Goal: Task Accomplishment & Management: Use online tool/utility

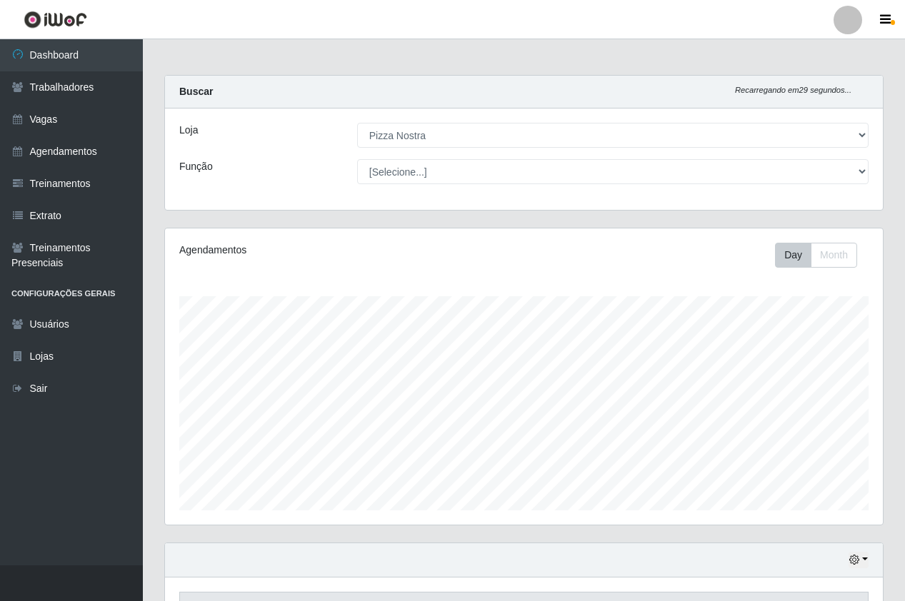
select select "337"
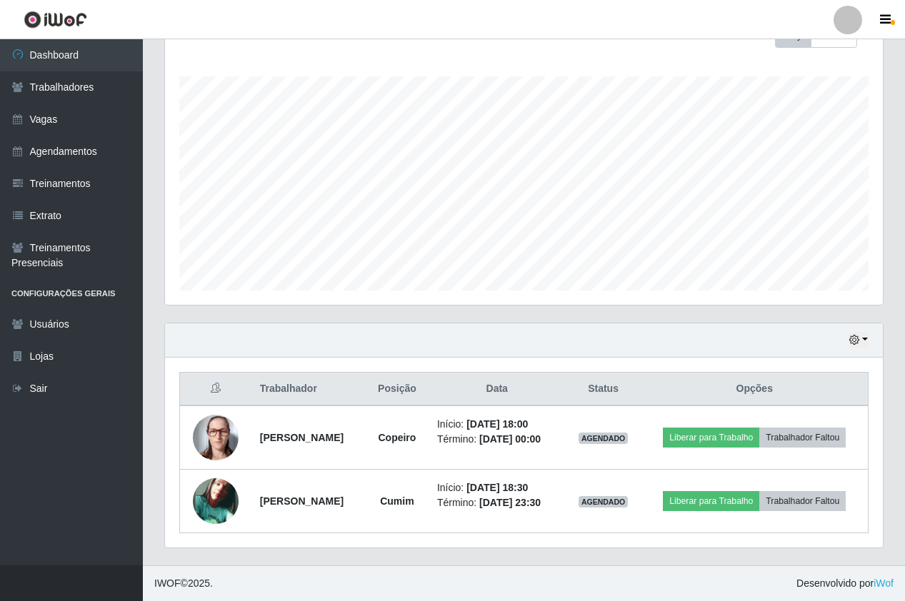
scroll to position [296, 718]
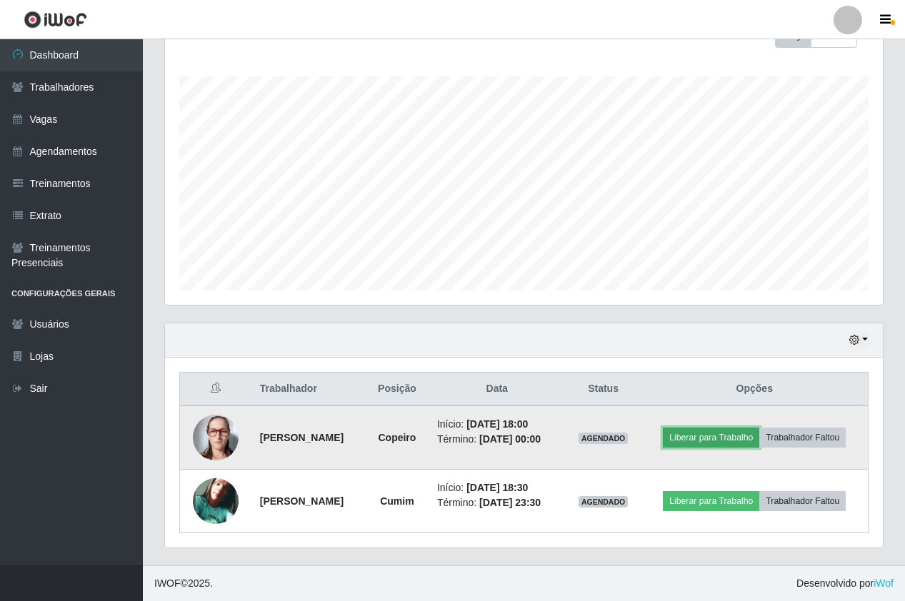
click at [698, 447] on button "Liberar para Trabalho" at bounding box center [711, 438] width 96 height 20
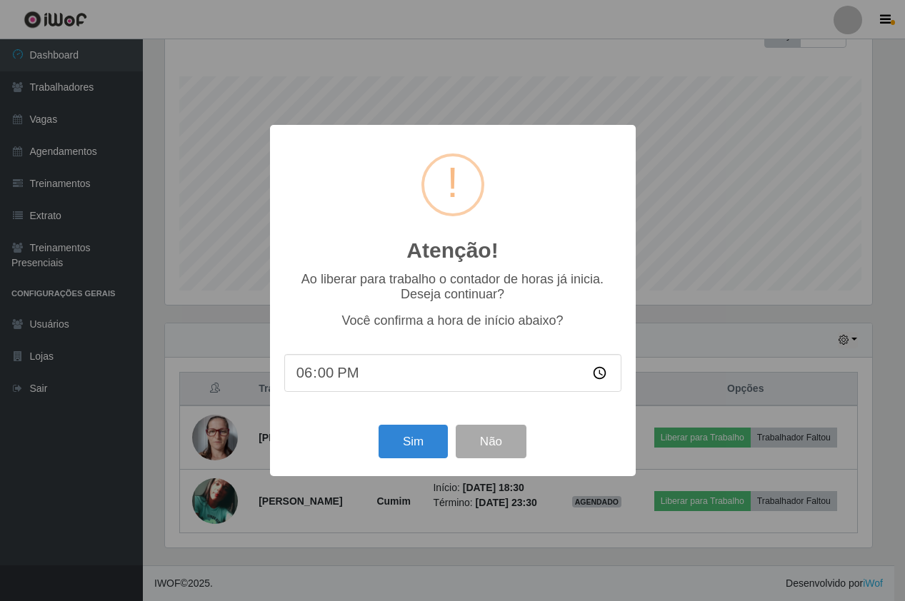
scroll to position [296, 711]
click at [423, 455] on button "Sim" at bounding box center [414, 442] width 69 height 34
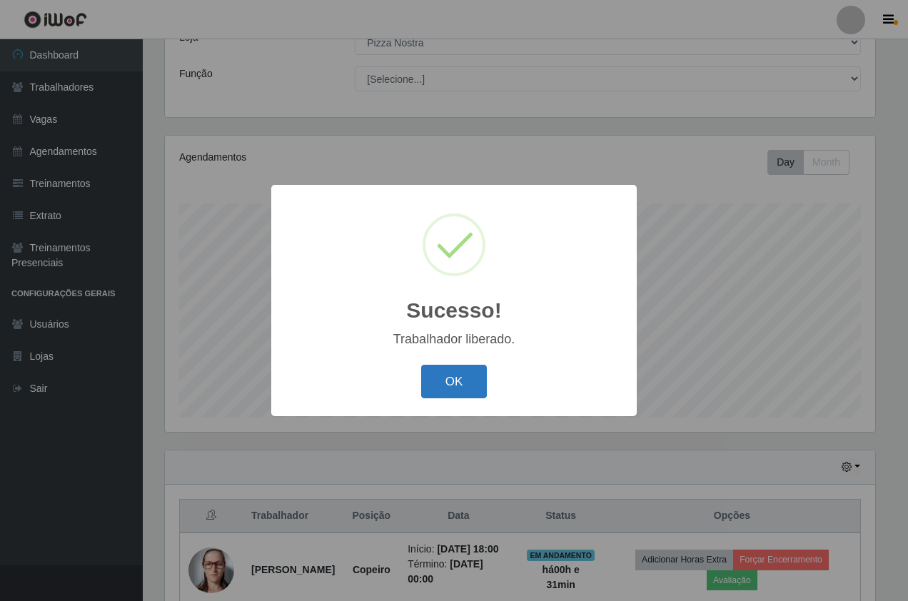
click at [472, 391] on button "OK" at bounding box center [454, 382] width 66 height 34
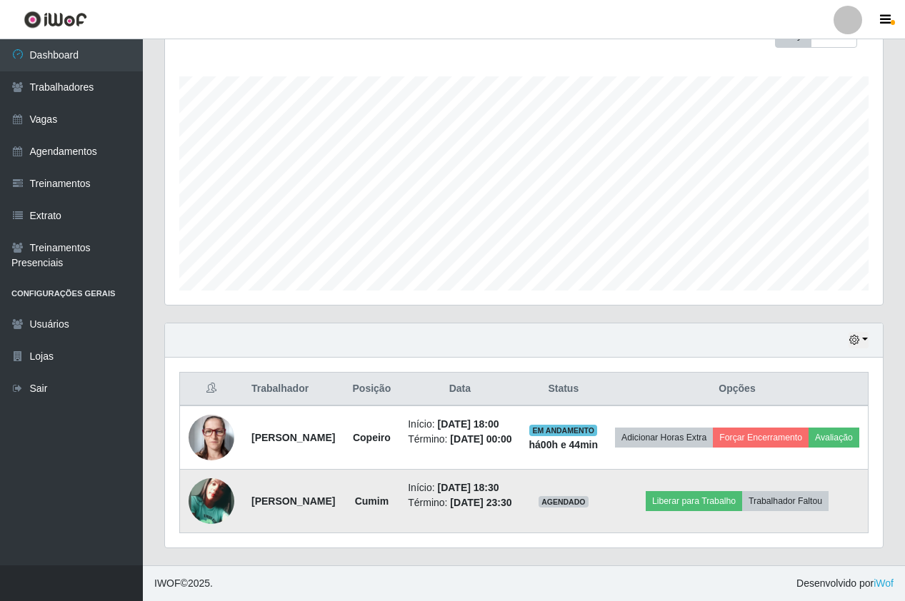
scroll to position [271, 0]
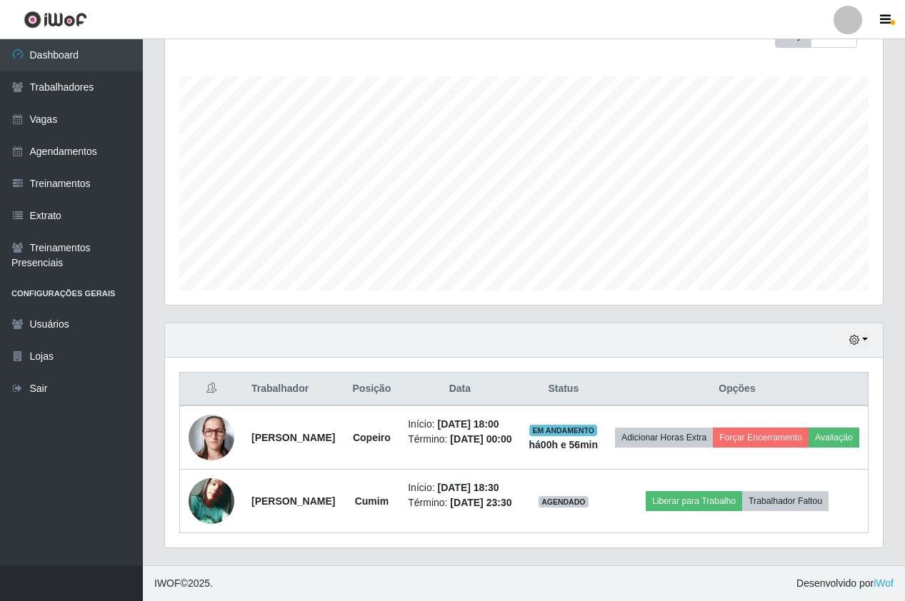
click at [613, 323] on div "Hoje 1 dia 3 dias 1 Semana Não encerrados" at bounding box center [524, 340] width 718 height 34
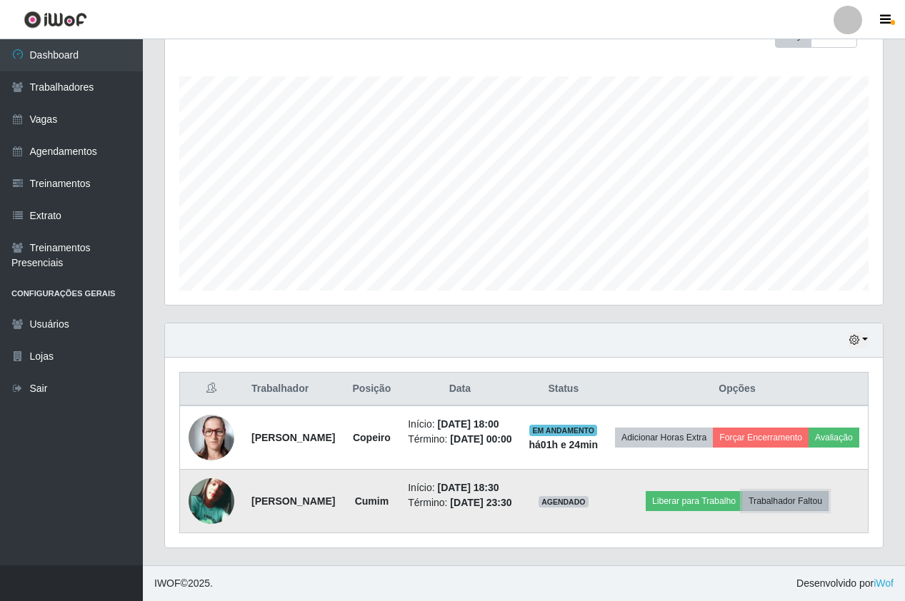
click at [808, 492] on button "Trabalhador Faltou" at bounding box center [785, 501] width 86 height 20
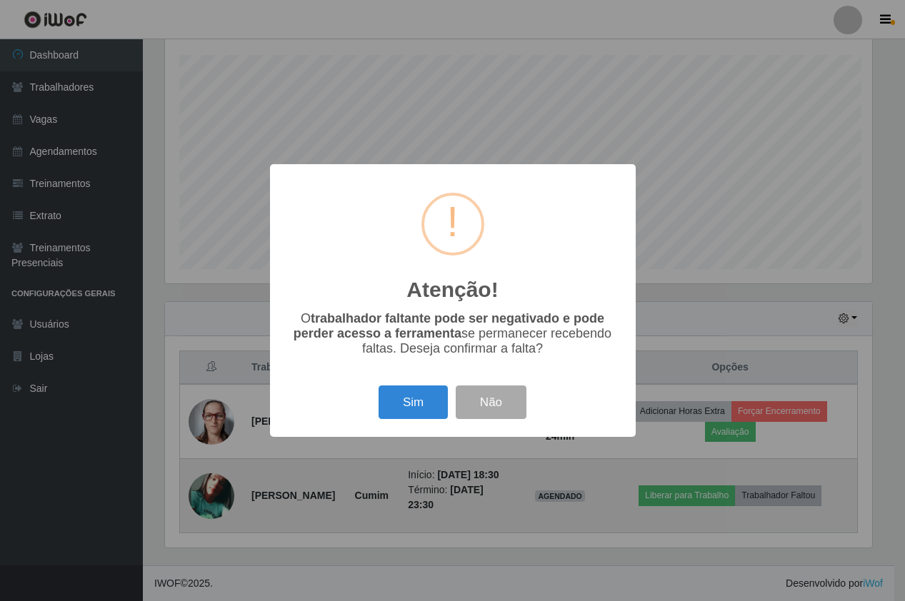
scroll to position [296, 711]
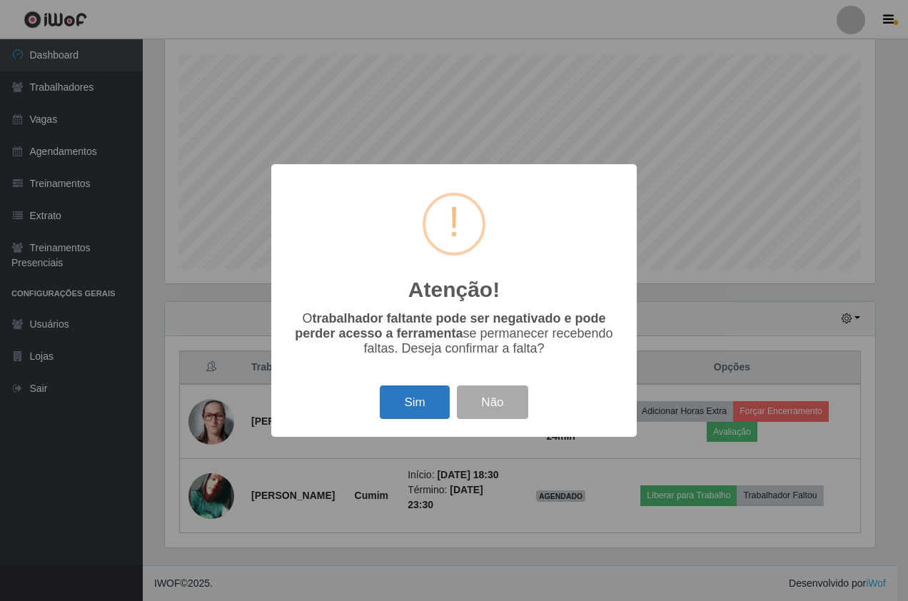
click at [418, 408] on button "Sim" at bounding box center [414, 403] width 69 height 34
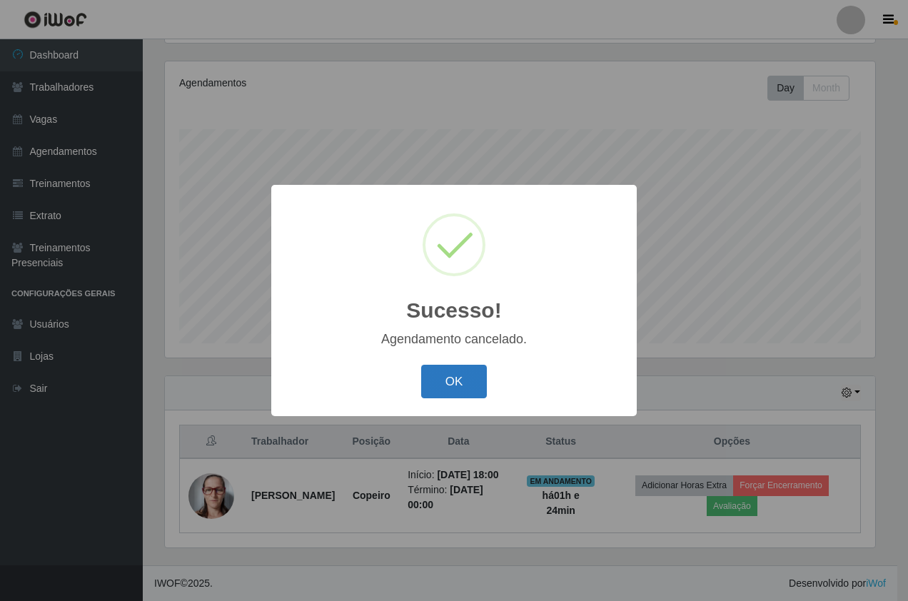
click at [443, 387] on button "OK" at bounding box center [454, 382] width 66 height 34
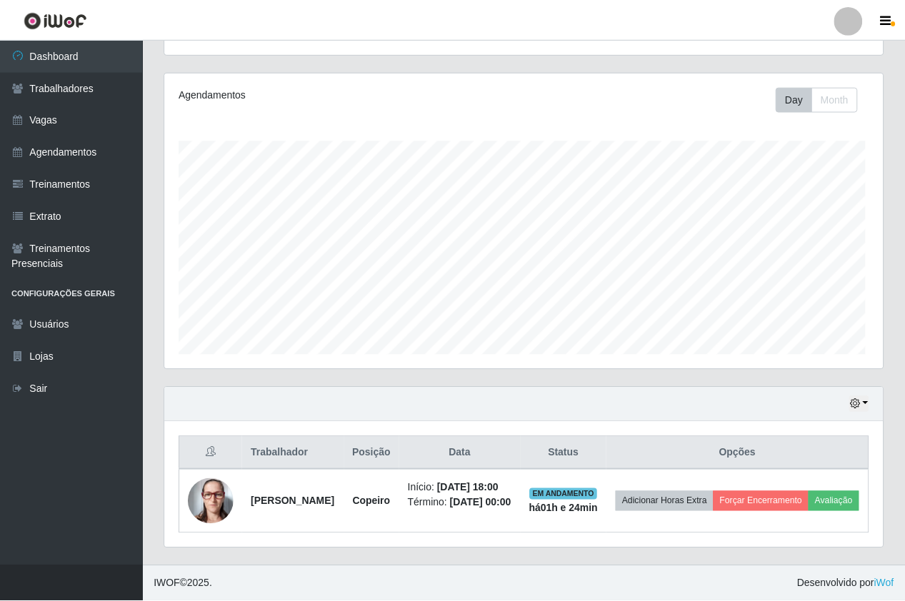
scroll to position [296, 718]
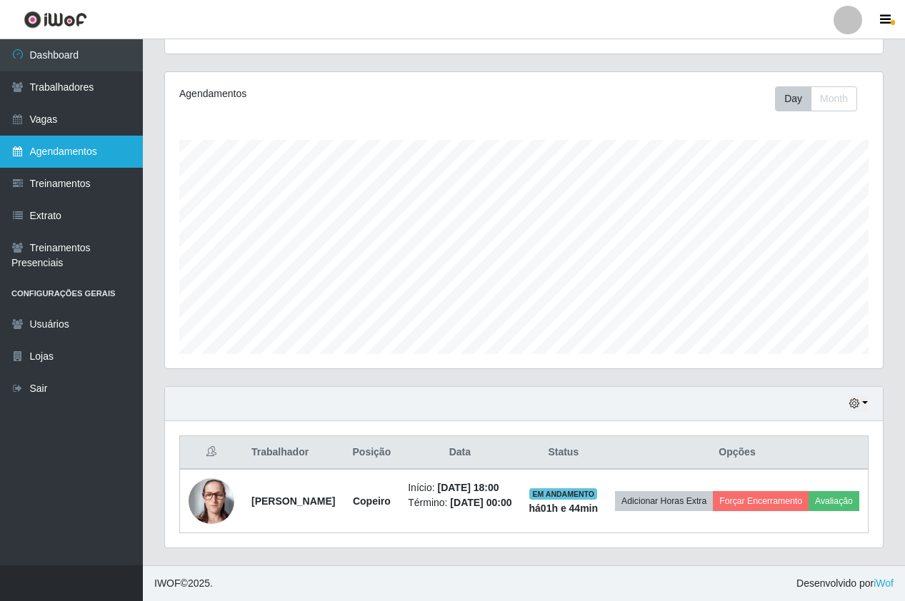
click at [76, 158] on link "Agendamentos" at bounding box center [71, 152] width 143 height 32
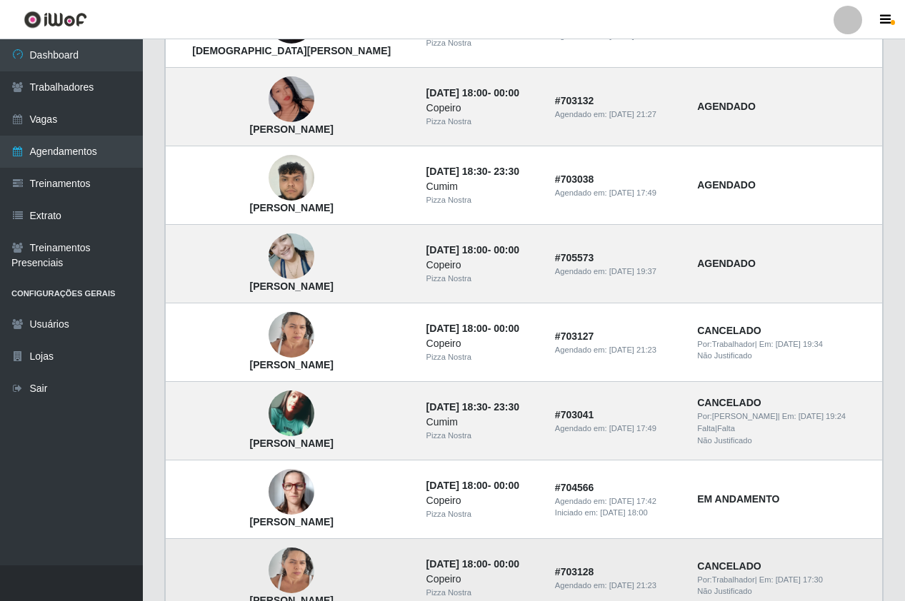
scroll to position [233, 0]
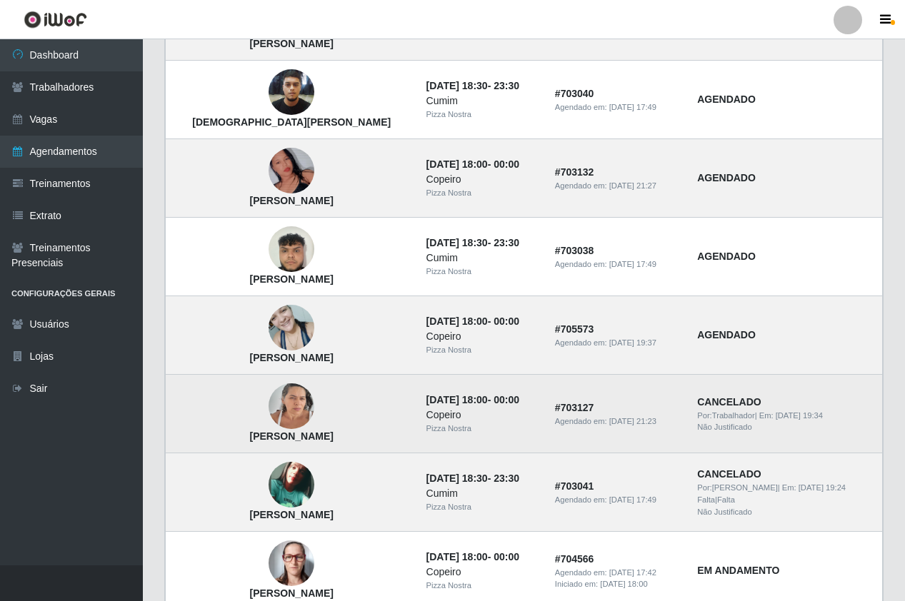
click at [268, 415] on img at bounding box center [291, 406] width 46 height 61
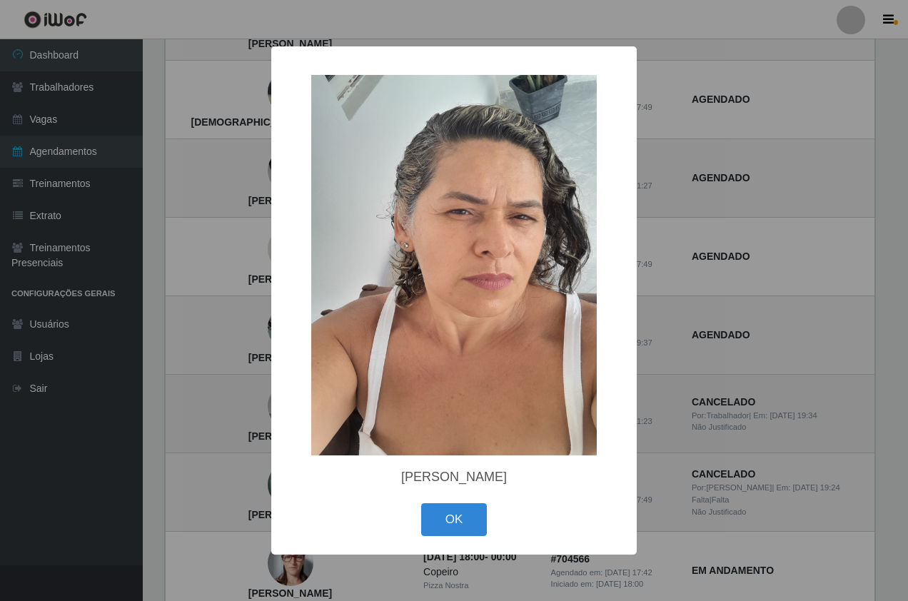
click at [247, 415] on div "× [PERSON_NAME]" at bounding box center [454, 300] width 908 height 601
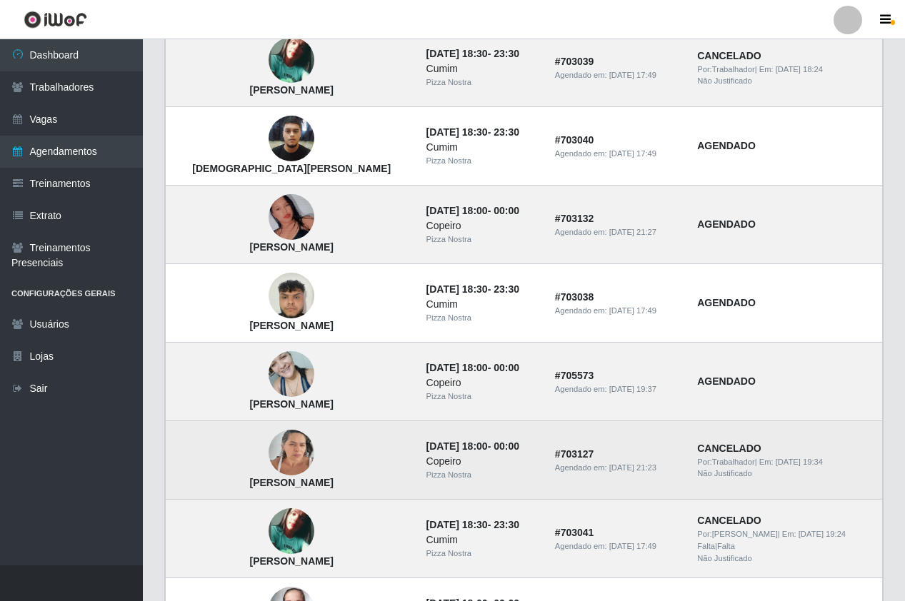
scroll to position [161, 0]
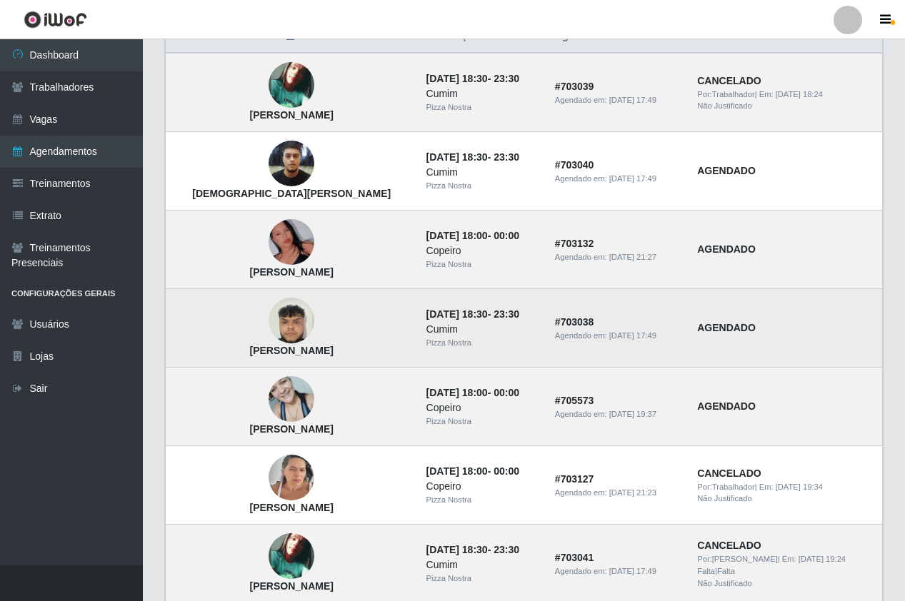
click at [268, 338] on img at bounding box center [291, 321] width 46 height 61
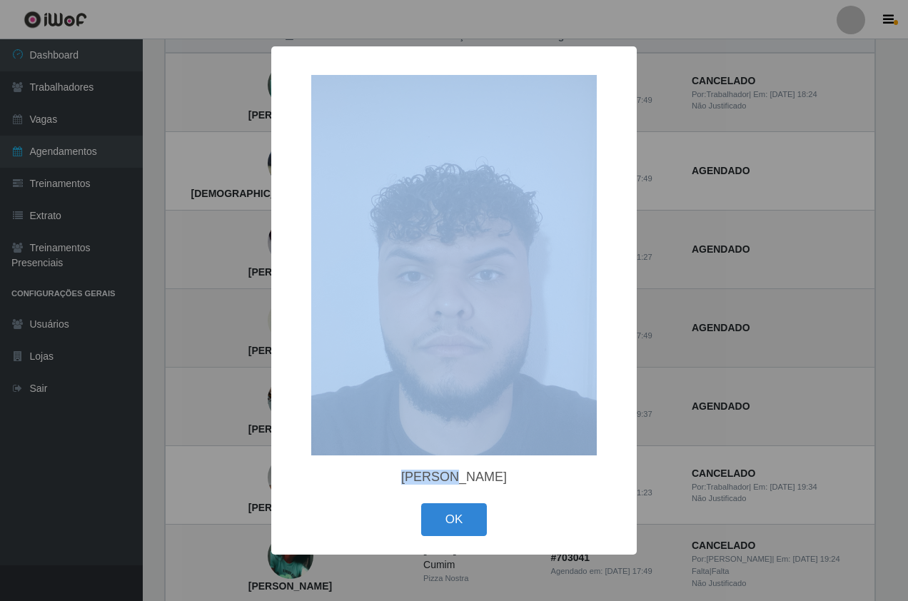
click at [254, 338] on div "× [PERSON_NAME] OK Cancel" at bounding box center [454, 300] width 908 height 601
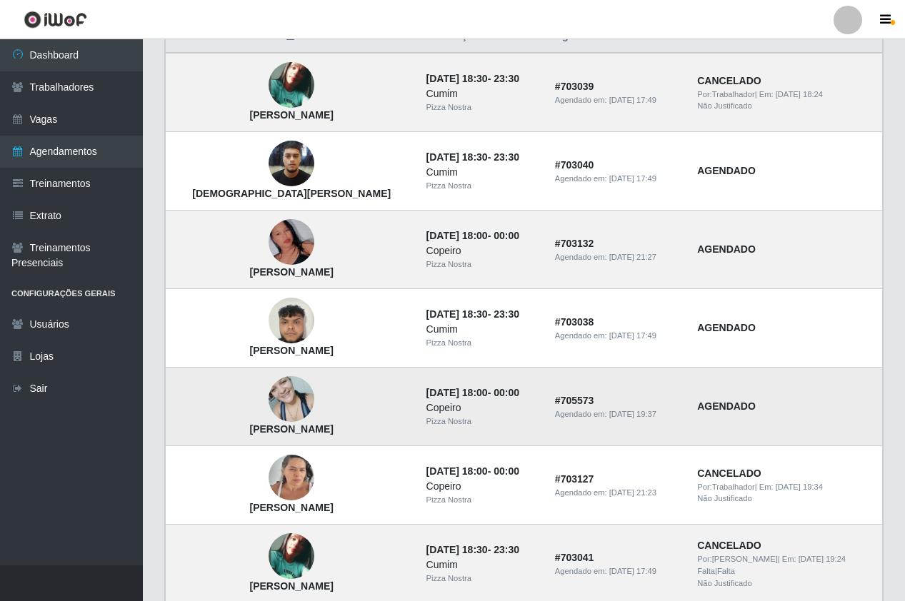
click at [268, 401] on img at bounding box center [291, 399] width 46 height 61
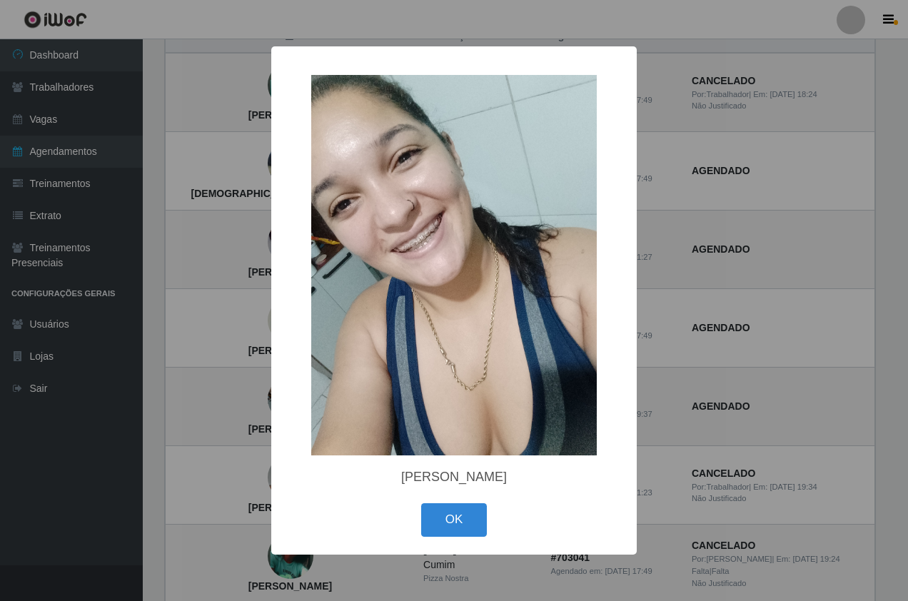
click at [263, 403] on div "× [PERSON_NAME] Simões OK Cancel" at bounding box center [454, 300] width 908 height 601
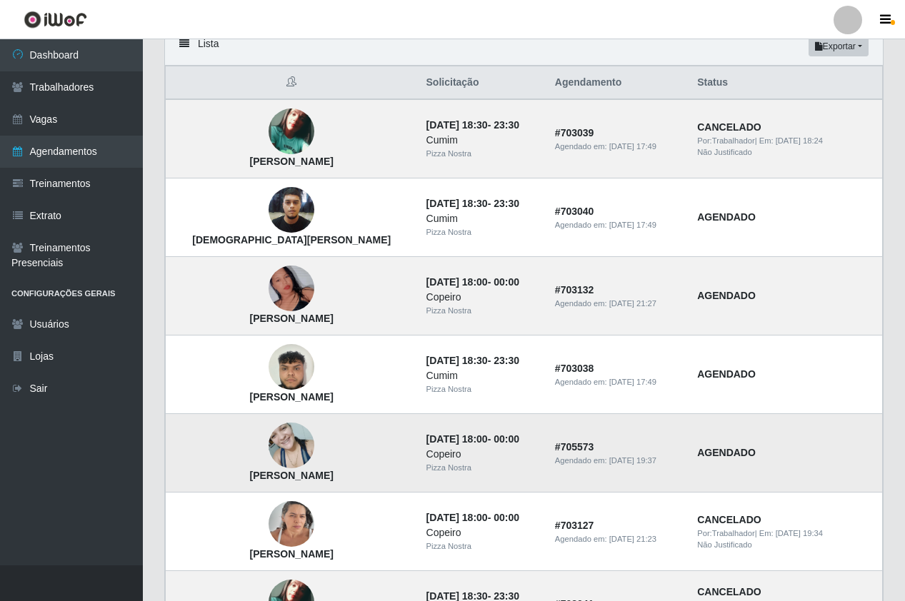
scroll to position [90, 0]
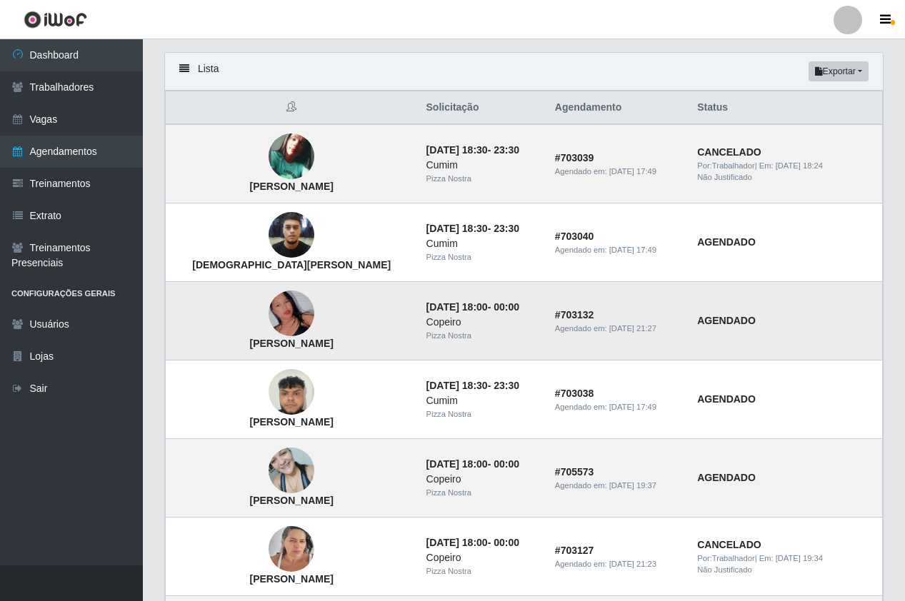
click at [268, 319] on img at bounding box center [291, 313] width 46 height 81
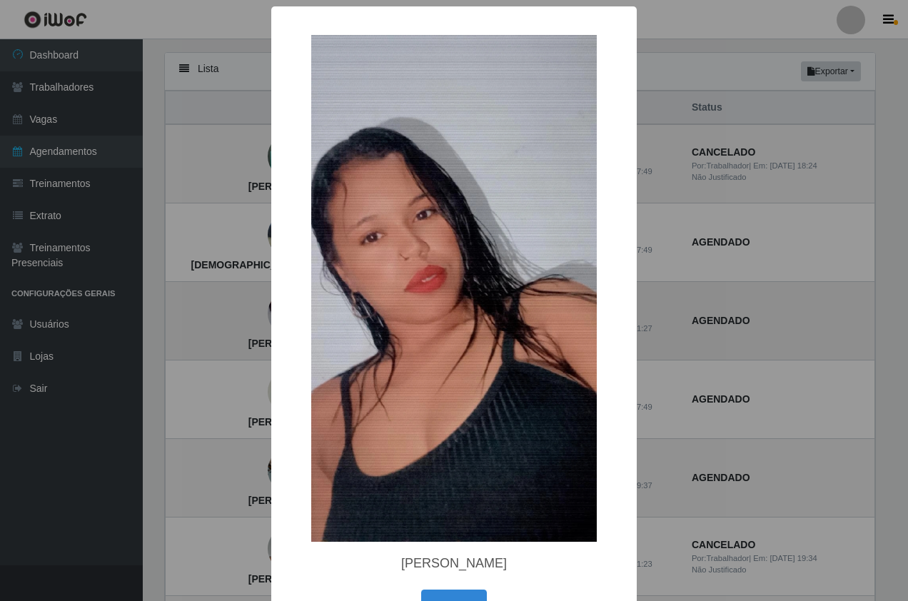
click at [271, 319] on div "× [PERSON_NAME] OK Cancel" at bounding box center [454, 323] width 366 height 635
click at [785, 347] on div "× [PERSON_NAME] OK Cancel" at bounding box center [454, 300] width 908 height 601
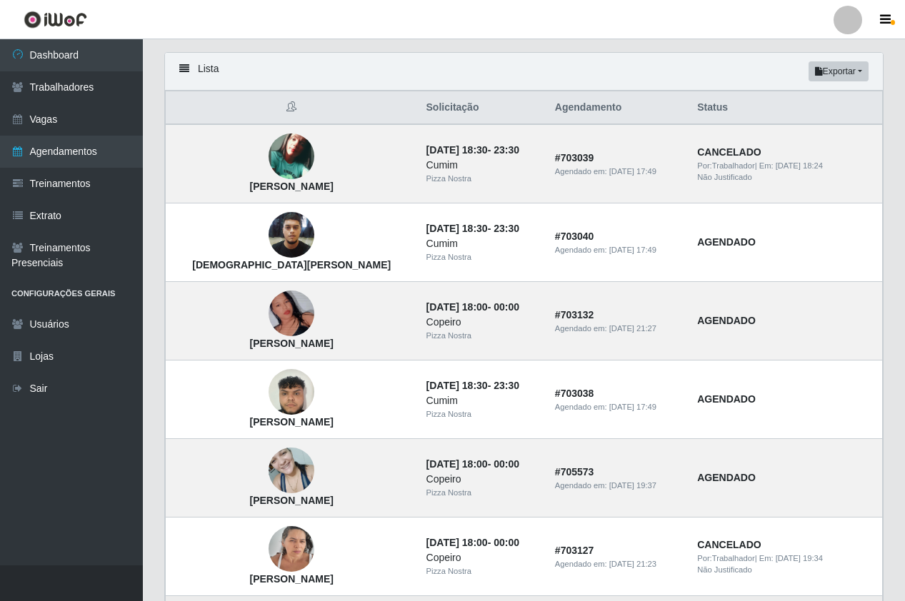
drag, startPoint x: 260, startPoint y: 588, endPoint x: 261, endPoint y: 601, distance: 12.2
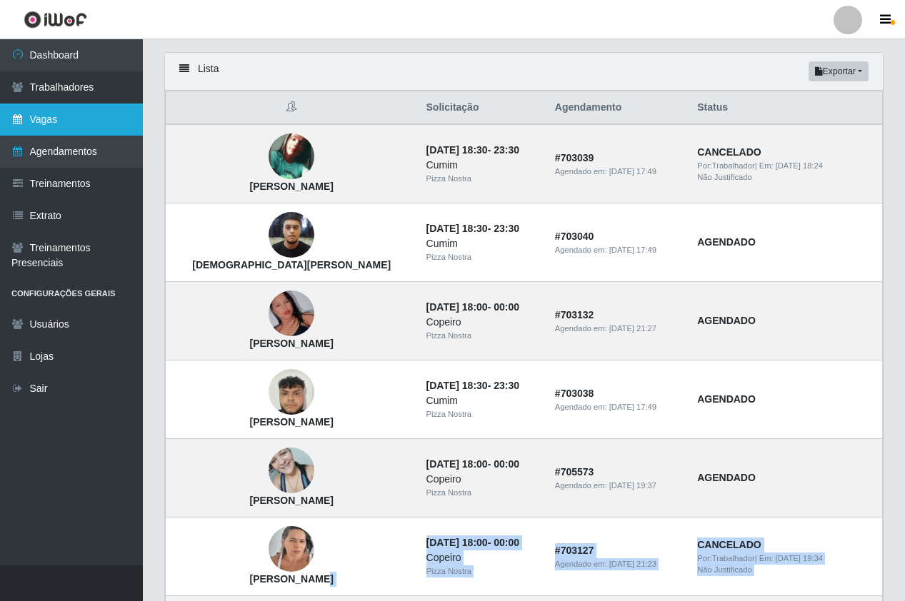
click at [99, 104] on link "Vagas" at bounding box center [71, 120] width 143 height 32
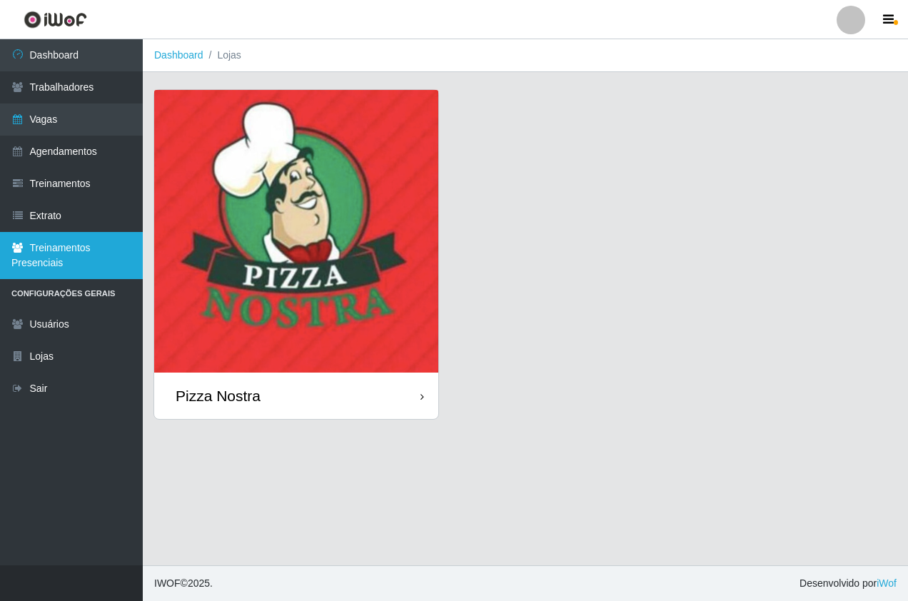
click at [131, 273] on link "Treinamentos Presenciais" at bounding box center [71, 255] width 143 height 47
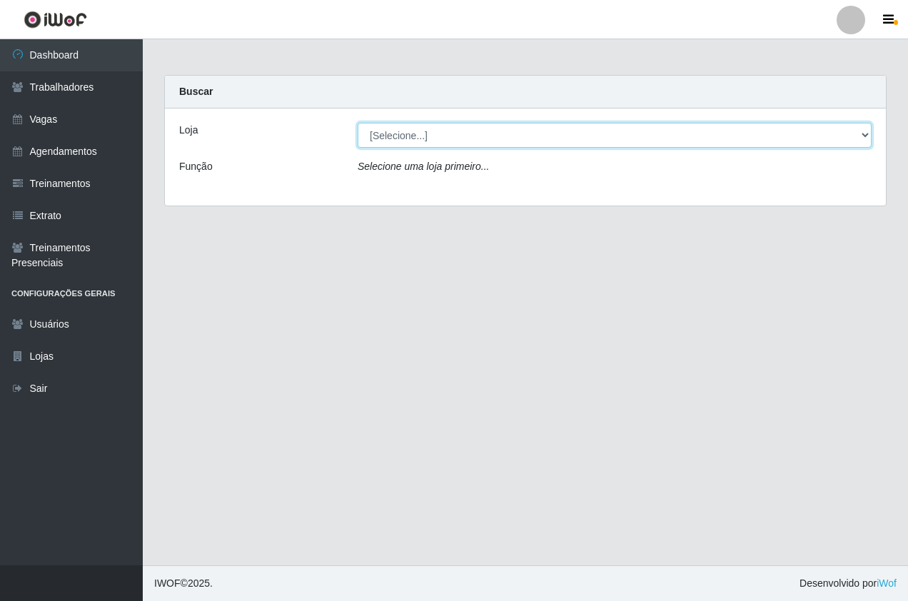
click at [459, 136] on select "[Selecione...] Pizza Nostra" at bounding box center [615, 135] width 514 height 25
select select "337"
click at [358, 123] on select "[Selecione...] Pizza Nostra" at bounding box center [615, 135] width 514 height 25
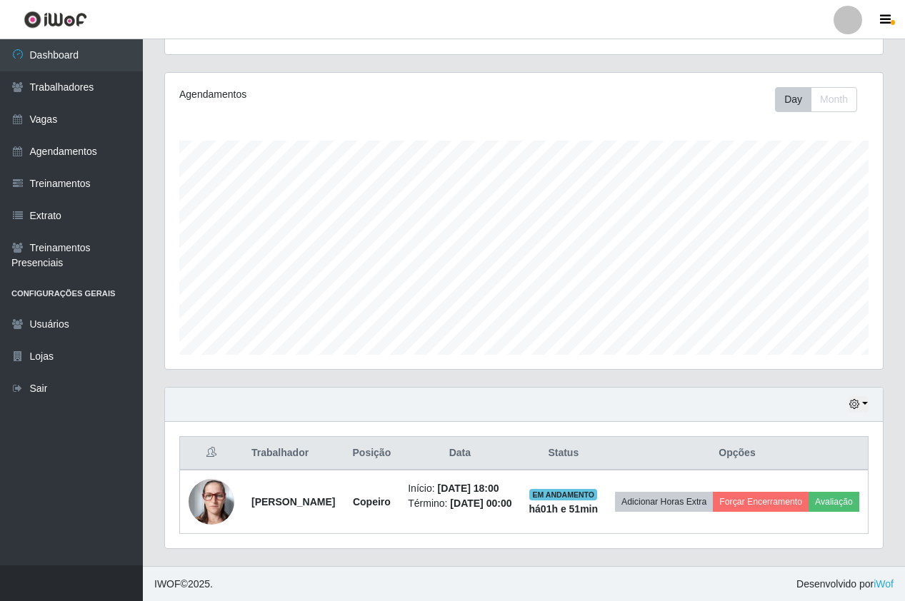
scroll to position [167, 0]
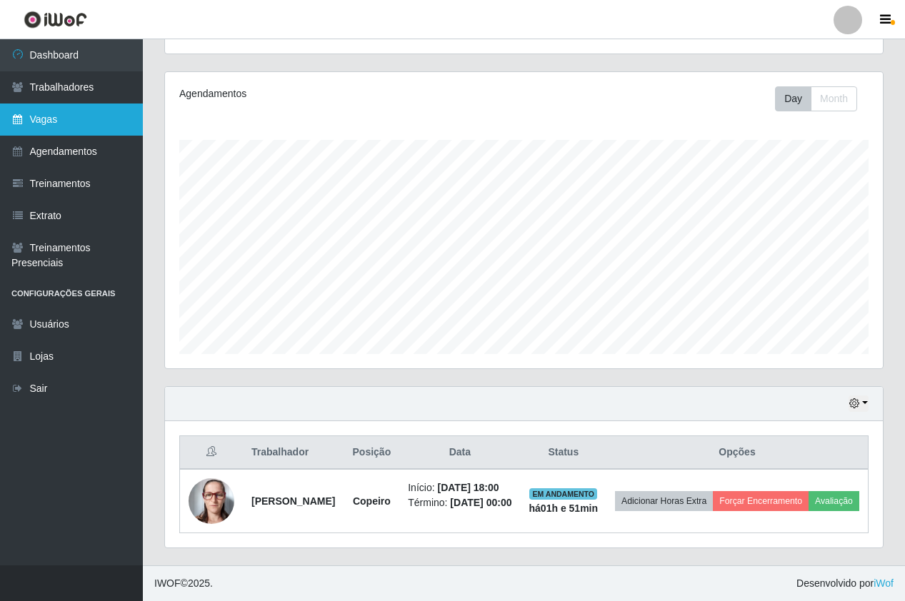
click at [61, 106] on link "Vagas" at bounding box center [71, 120] width 143 height 32
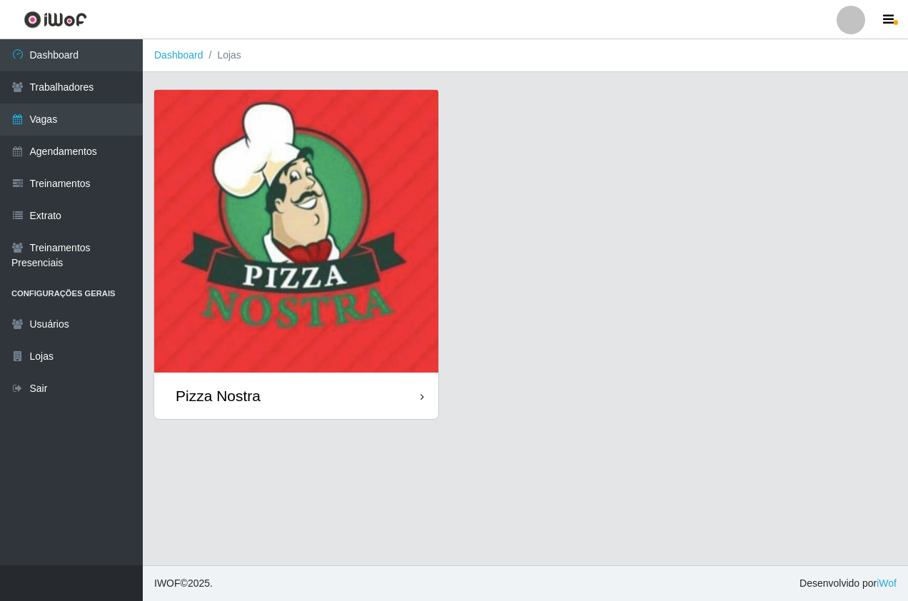
click at [275, 154] on img at bounding box center [296, 231] width 284 height 283
